Goal: Task Accomplishment & Management: Use online tool/utility

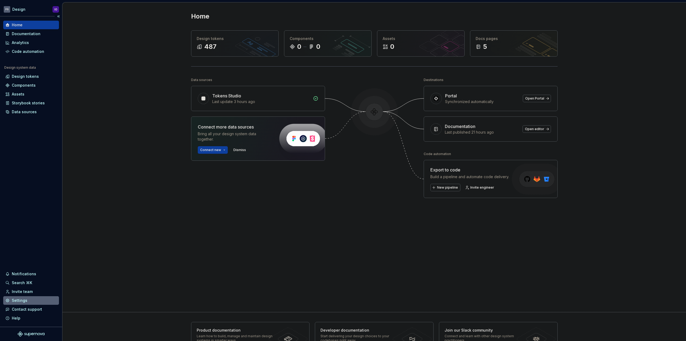
click at [38, 300] on div "Settings" at bounding box center [30, 299] width 51 height 5
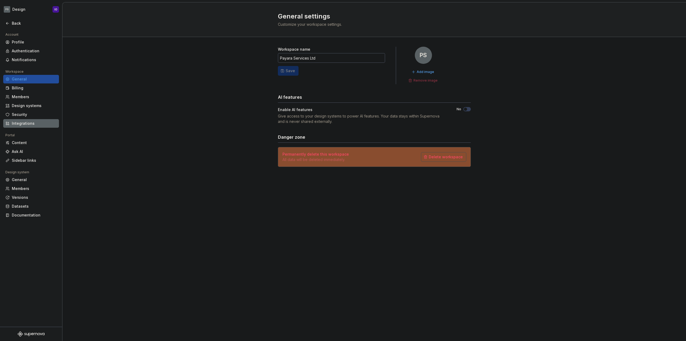
click at [33, 123] on div "Integrations" at bounding box center [34, 123] width 45 height 5
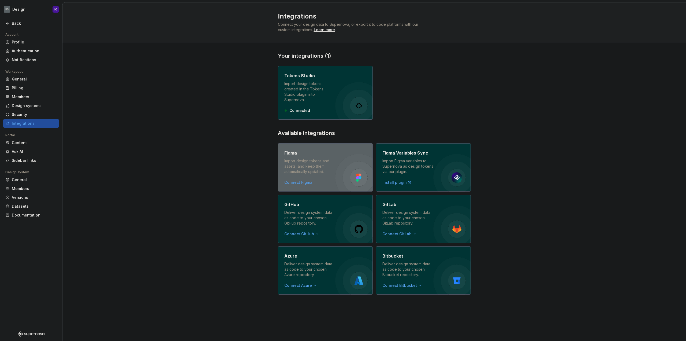
click at [331, 158] on div "Import design tokens and assets, and keep them automatically updated." at bounding box center [309, 166] width 51 height 16
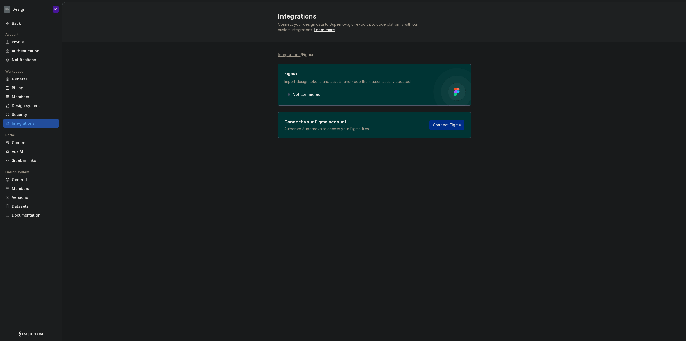
click at [444, 125] on span "Connect Figma" at bounding box center [447, 124] width 28 height 5
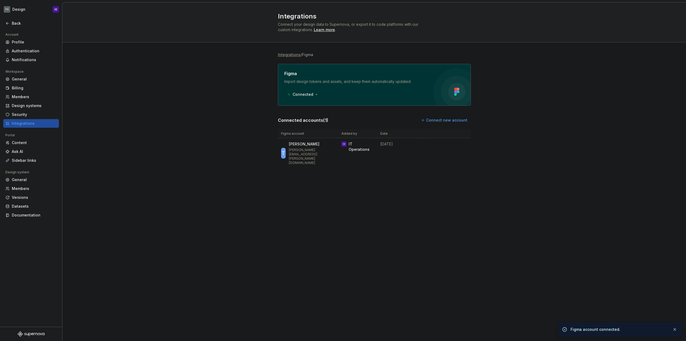
click at [240, 135] on div "Integrations / Figma Figma Import design tokens and assets, and keep them autom…" at bounding box center [374, 115] width 624 height 146
click at [199, 98] on div "Integrations / Figma Figma Import design tokens and assets, and keep them autom…" at bounding box center [374, 115] width 624 height 146
